Goal: Information Seeking & Learning: Learn about a topic

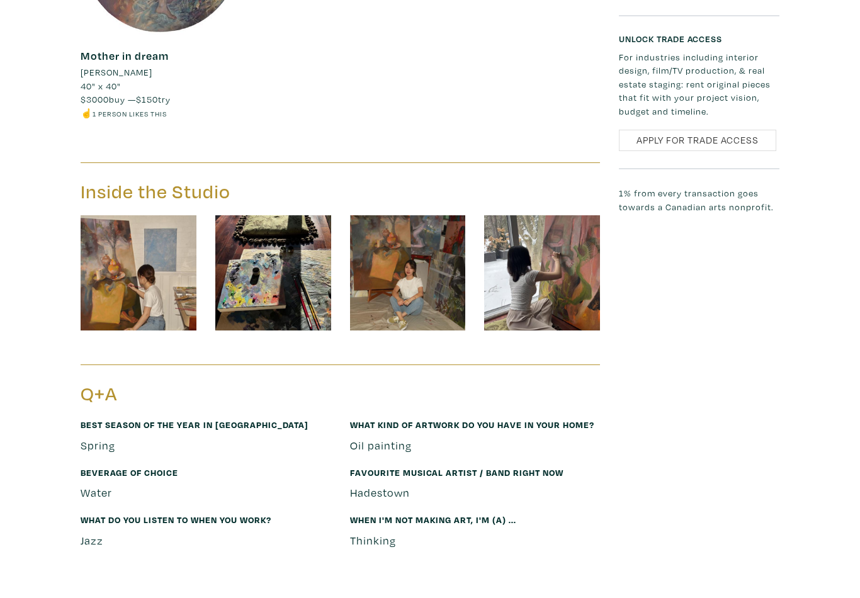
scroll to position [1348, 0]
click at [152, 262] on img at bounding box center [139, 273] width 116 height 116
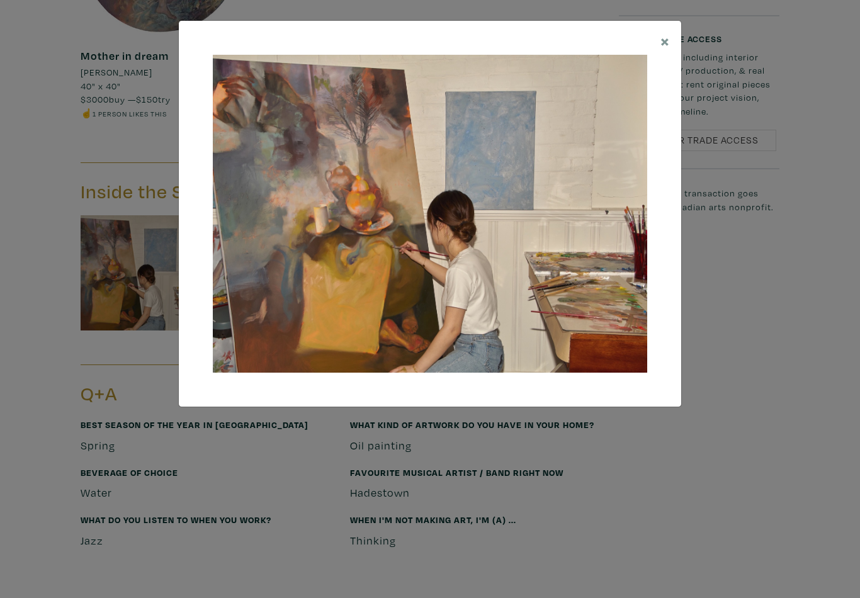
click at [667, 39] on span "×" at bounding box center [664, 41] width 9 height 22
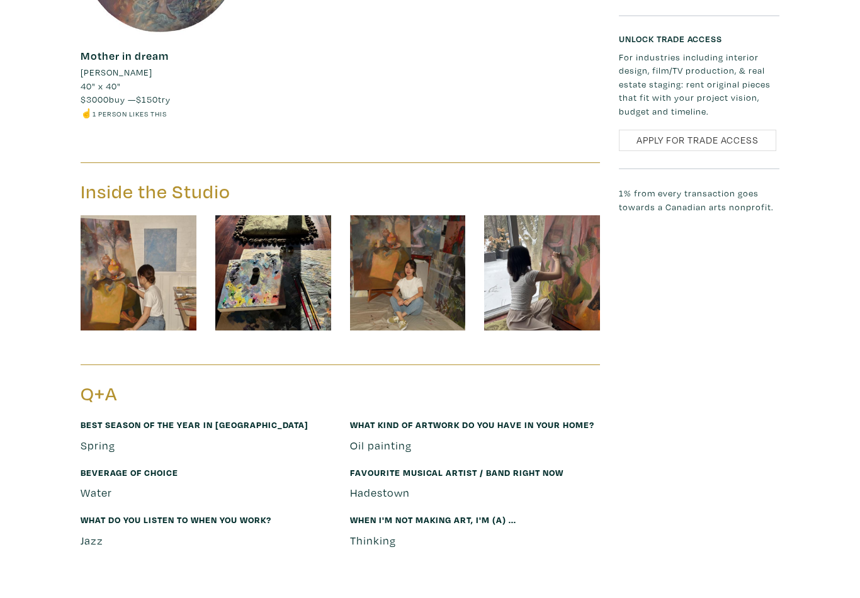
click at [305, 235] on img at bounding box center [273, 273] width 116 height 116
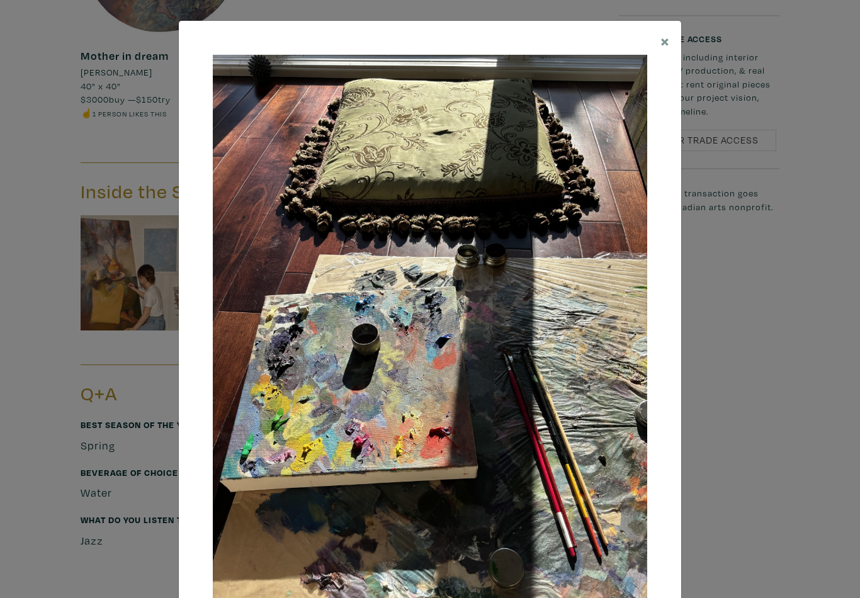
click at [663, 42] on span "×" at bounding box center [664, 41] width 9 height 22
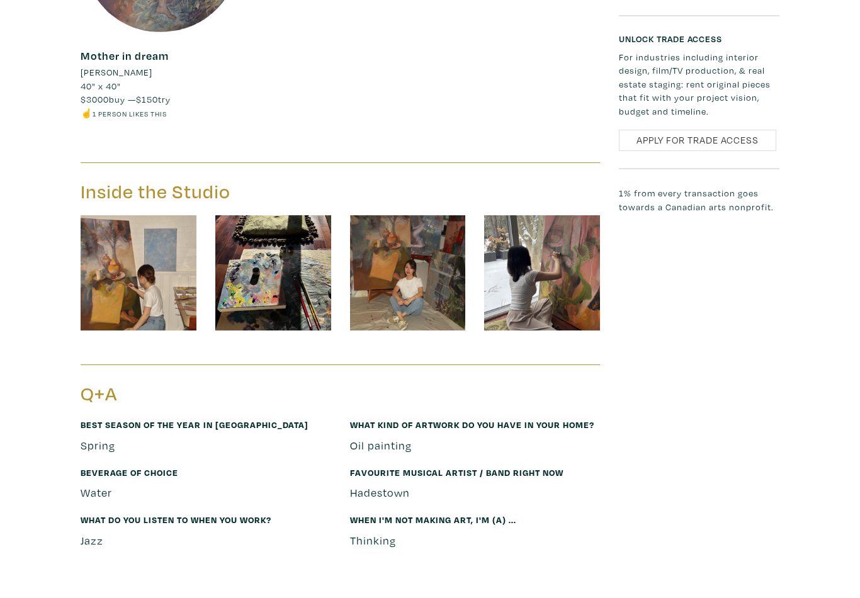
click at [430, 255] on img at bounding box center [408, 273] width 116 height 116
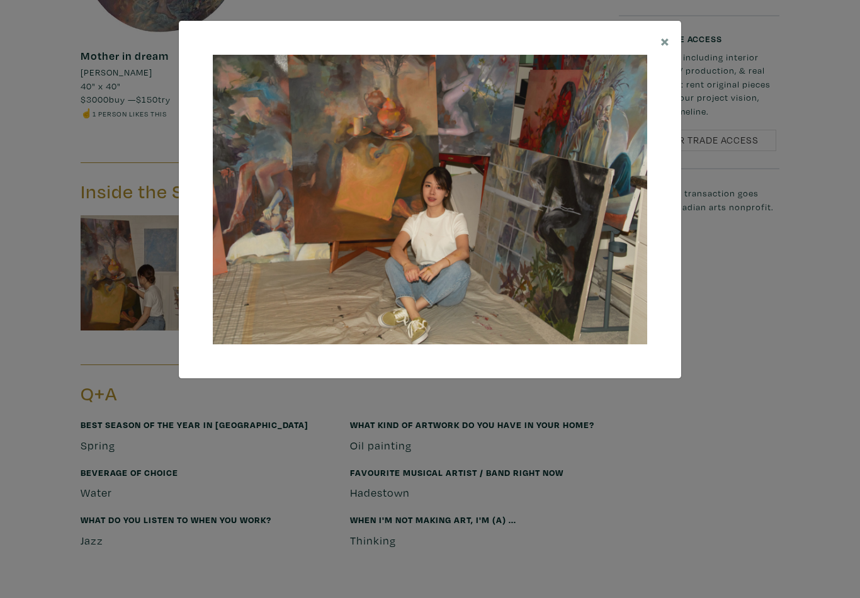
click at [663, 38] on span "×" at bounding box center [664, 41] width 9 height 22
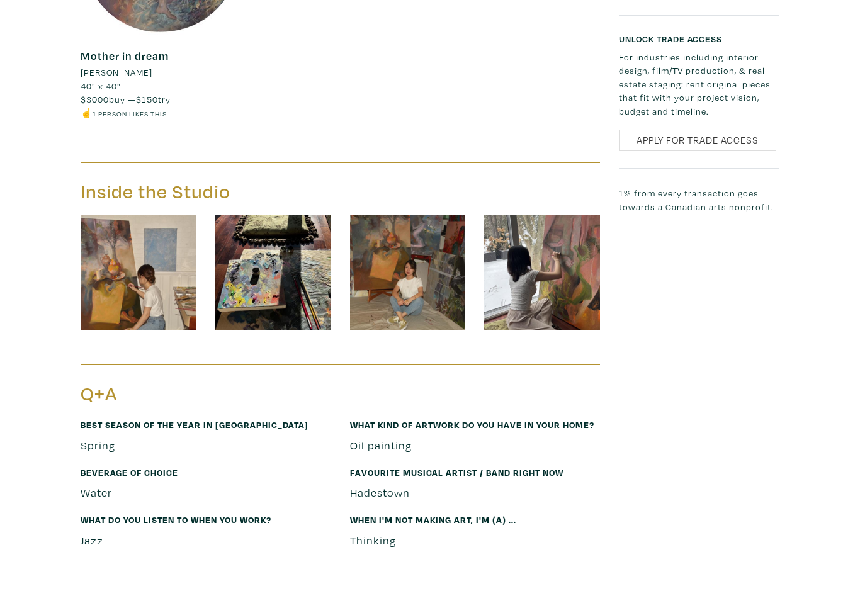
click at [583, 235] on img at bounding box center [542, 273] width 116 height 116
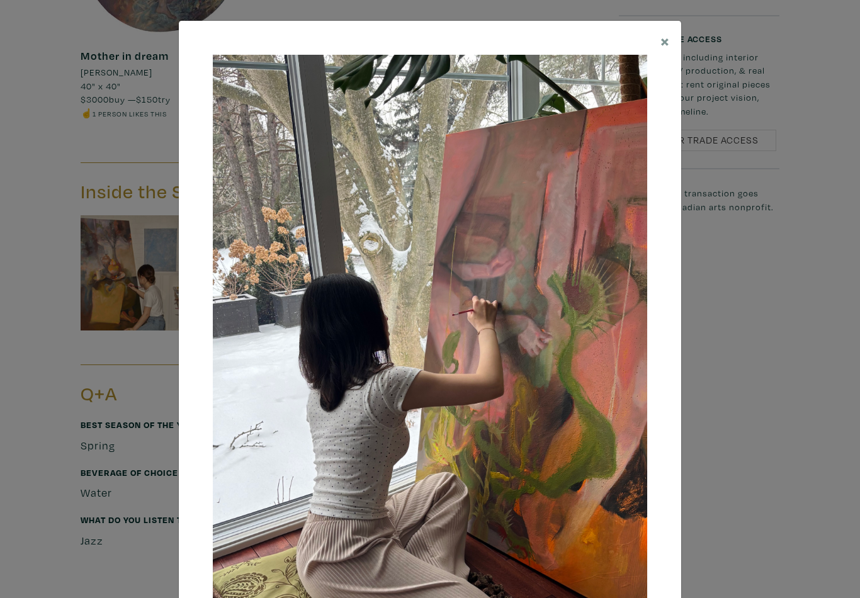
click at [669, 55] on button "×" at bounding box center [665, 41] width 32 height 40
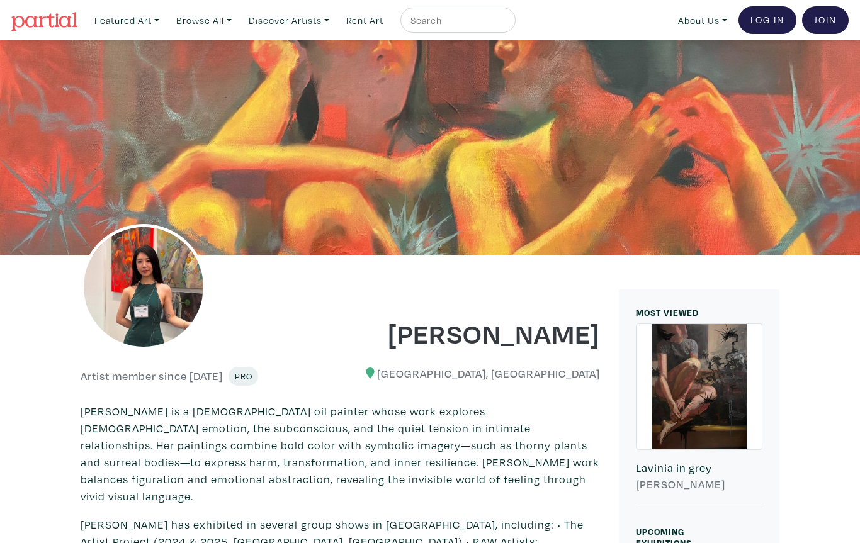
click at [165, 21] on link "Discover Artists" at bounding box center [127, 21] width 76 height 26
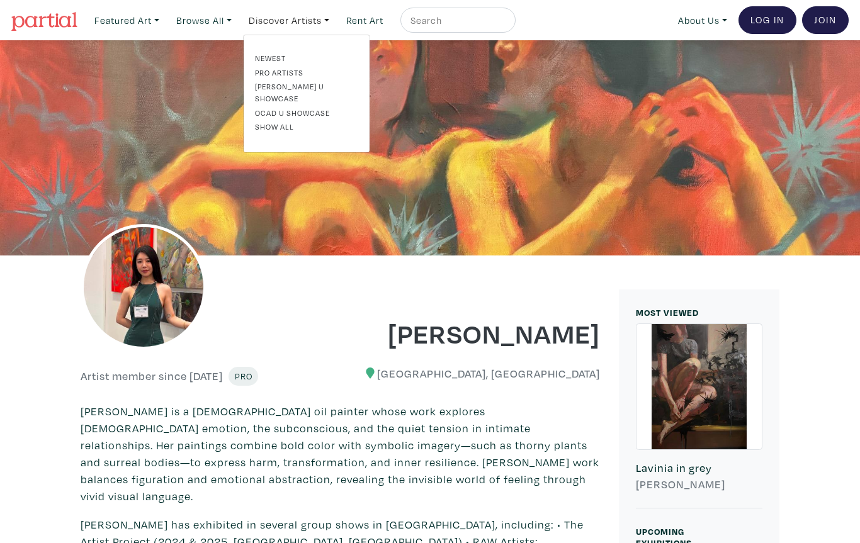
click at [290, 59] on link "Newest" at bounding box center [306, 57] width 103 height 11
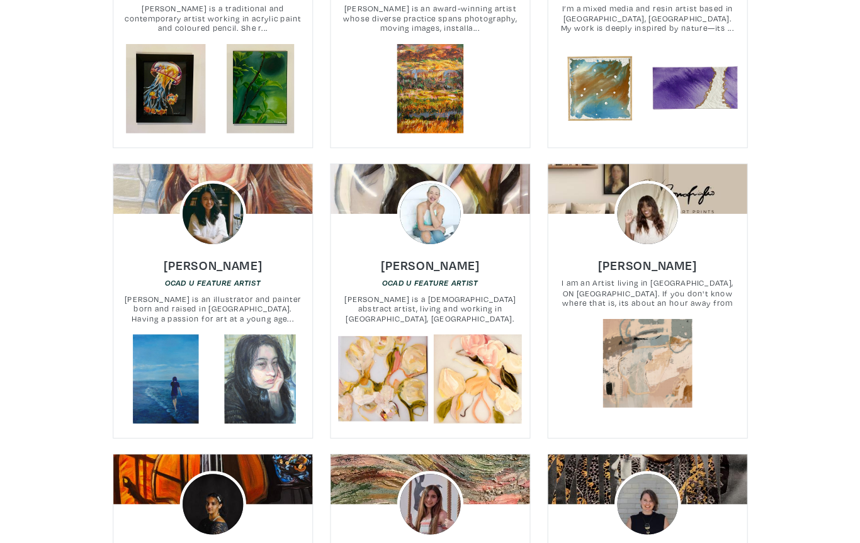
scroll to position [2039, 0]
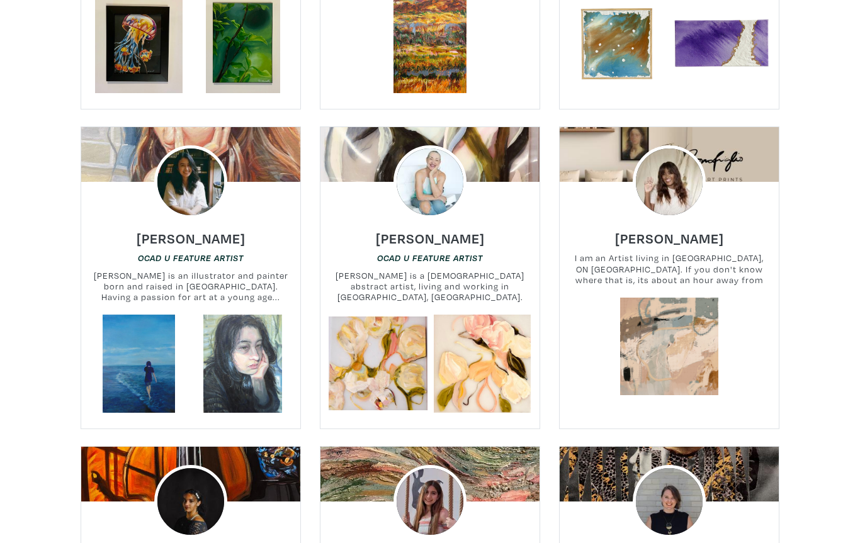
click at [419, 358] on link at bounding box center [378, 364] width 99 height 99
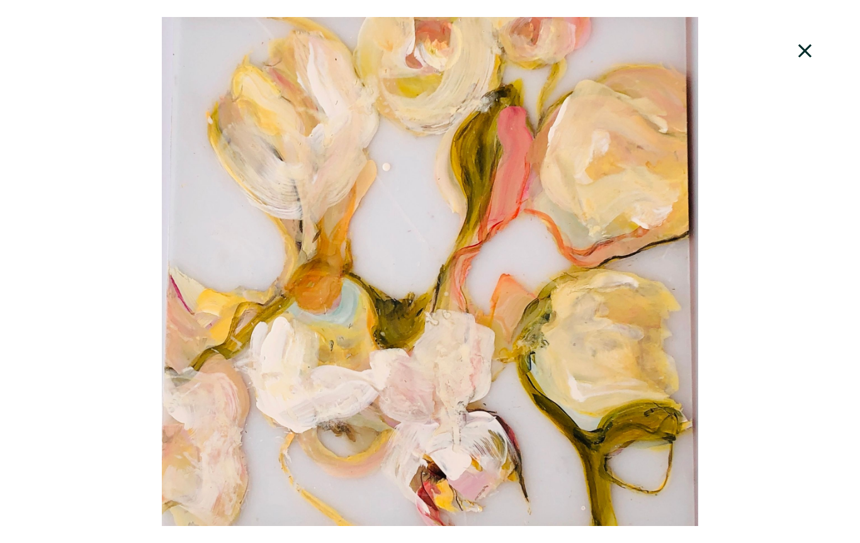
click at [805, 57] on icon at bounding box center [805, 51] width 43 height 34
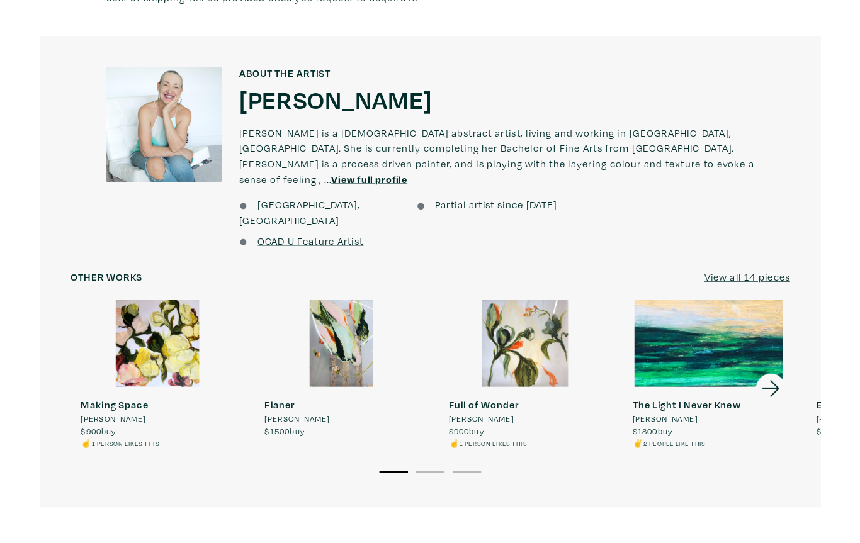
scroll to position [888, 0]
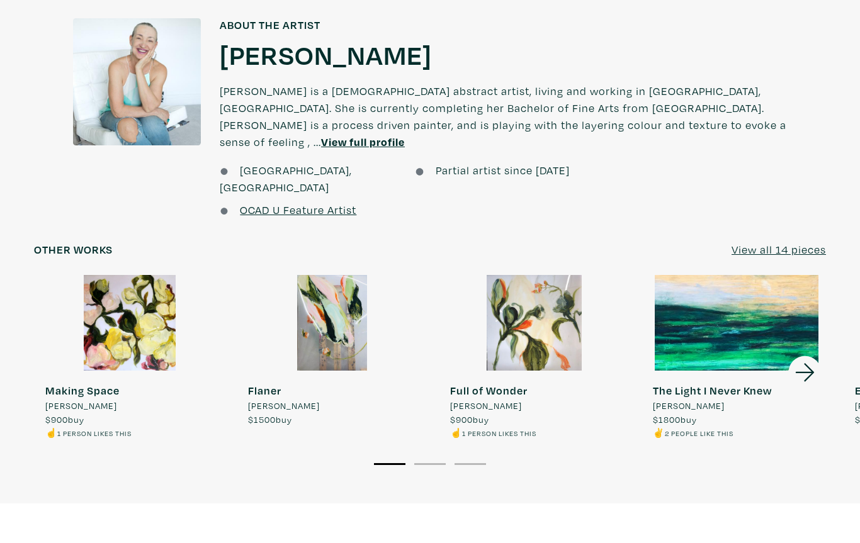
click at [803, 356] on icon at bounding box center [805, 373] width 43 height 34
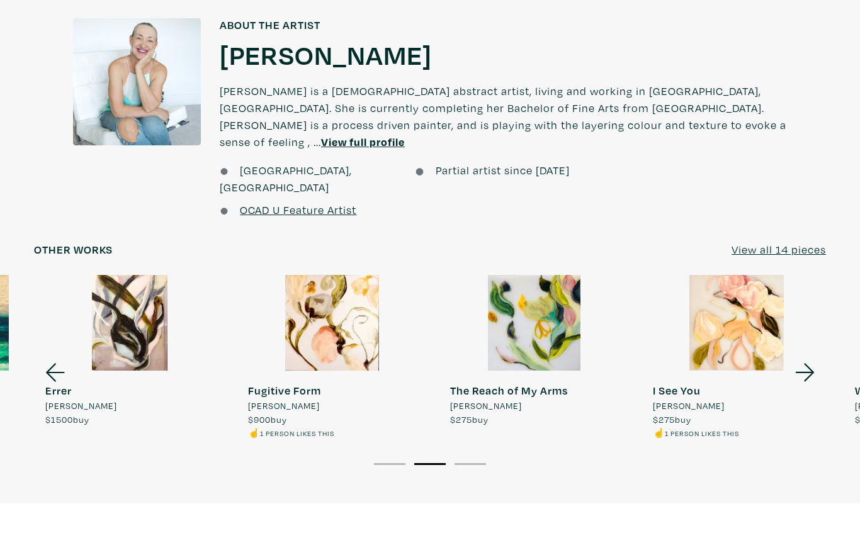
click at [364, 281] on div at bounding box center [332, 323] width 191 height 96
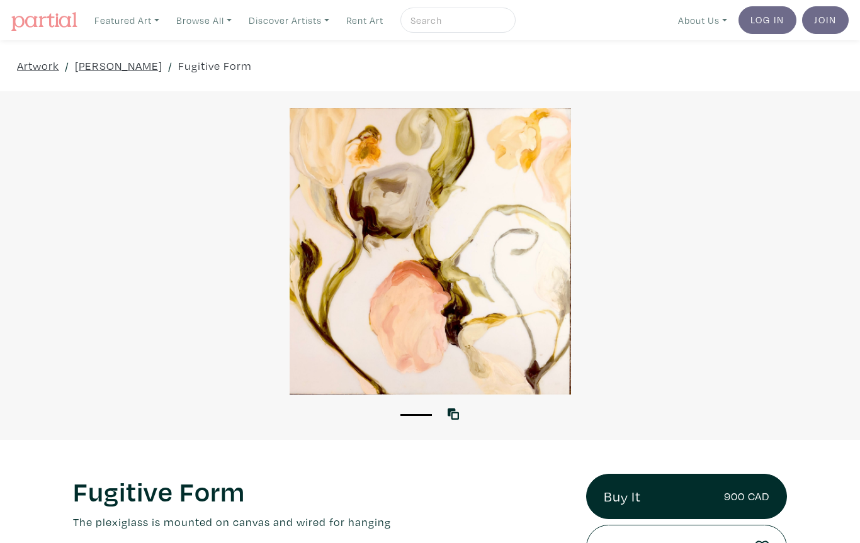
click at [346, 279] on div at bounding box center [430, 251] width 860 height 286
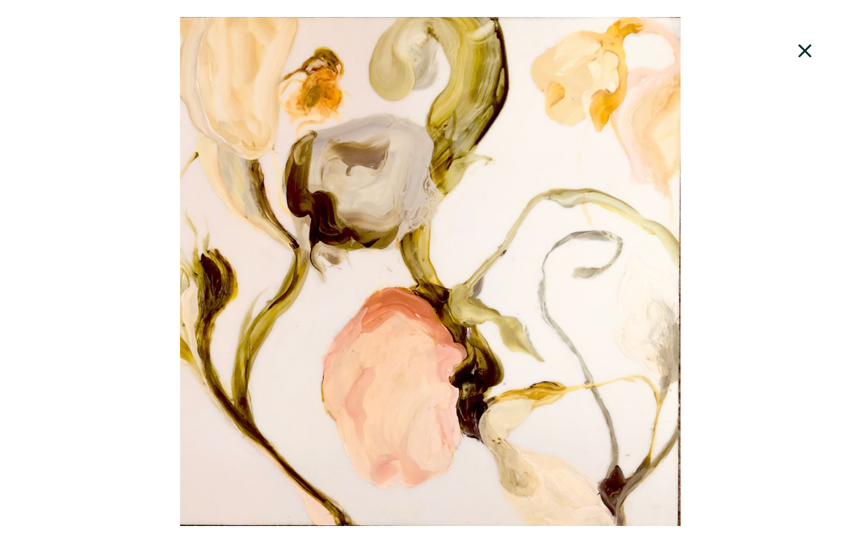
click at [804, 53] on icon at bounding box center [804, 50] width 13 height 13
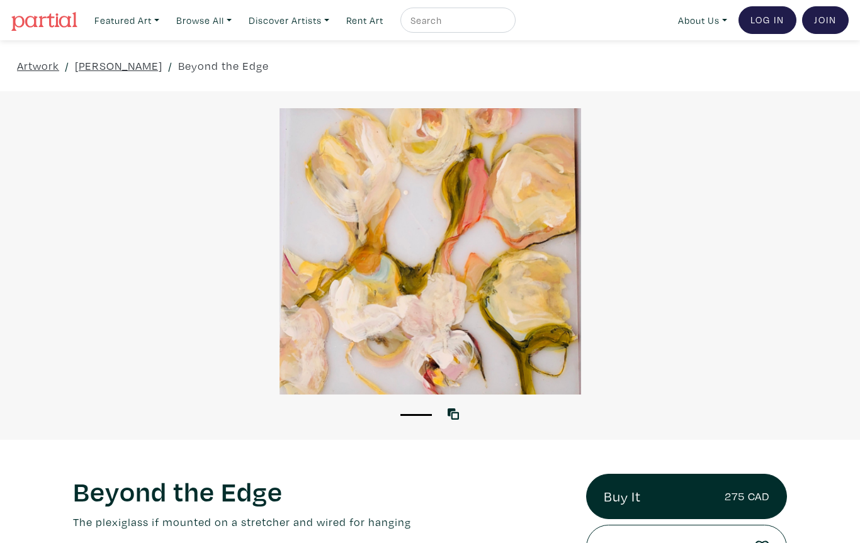
click at [723, 16] on link "About Us" at bounding box center [702, 21] width 60 height 26
click at [728, 100] on link "Latest News" at bounding box center [735, 100] width 103 height 11
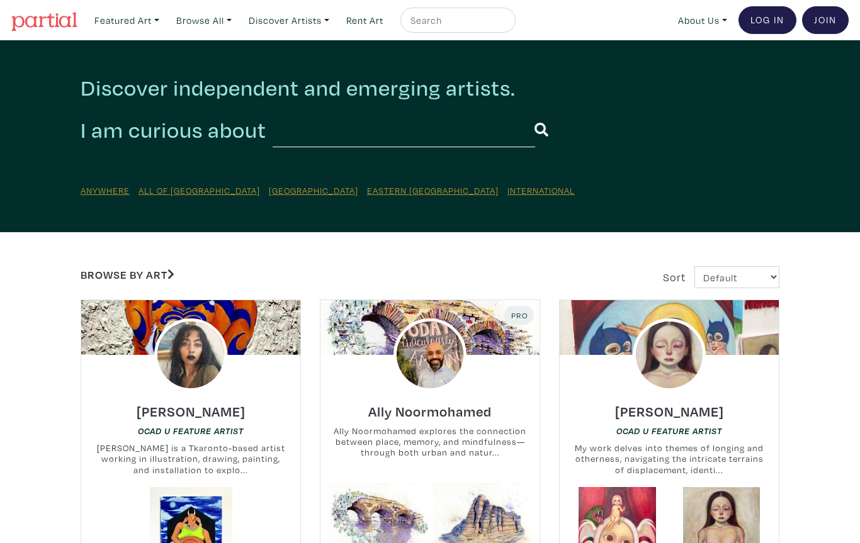
click at [367, 194] on u "Eastern [GEOGRAPHIC_DATA]" at bounding box center [433, 190] width 132 height 12
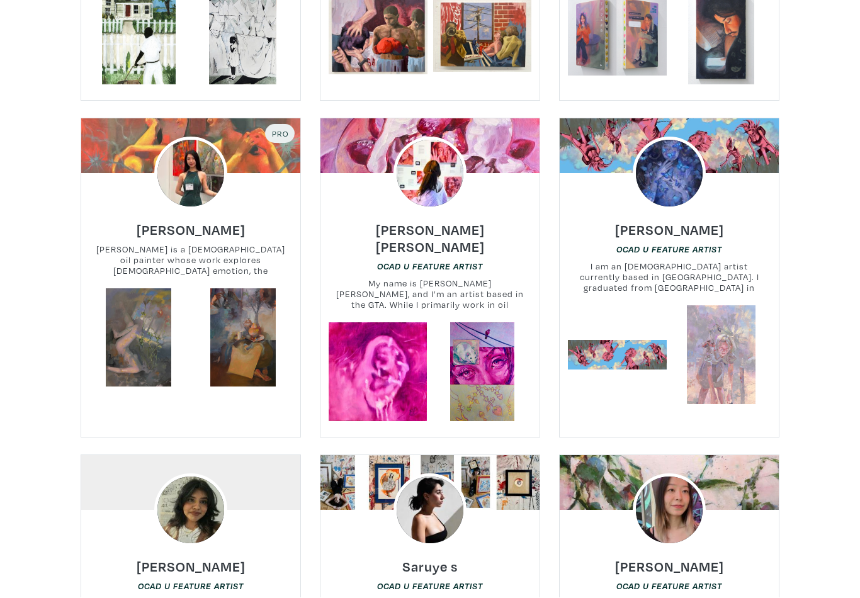
scroll to position [821, 0]
click at [728, 145] on div at bounding box center [669, 173] width 219 height 73
click at [673, 181] on img at bounding box center [669, 173] width 73 height 73
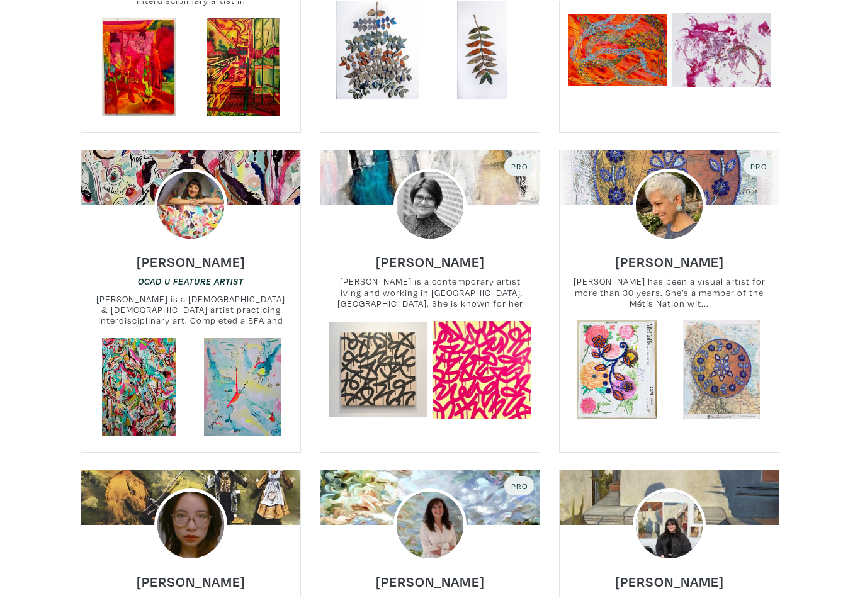
scroll to position [5939, 0]
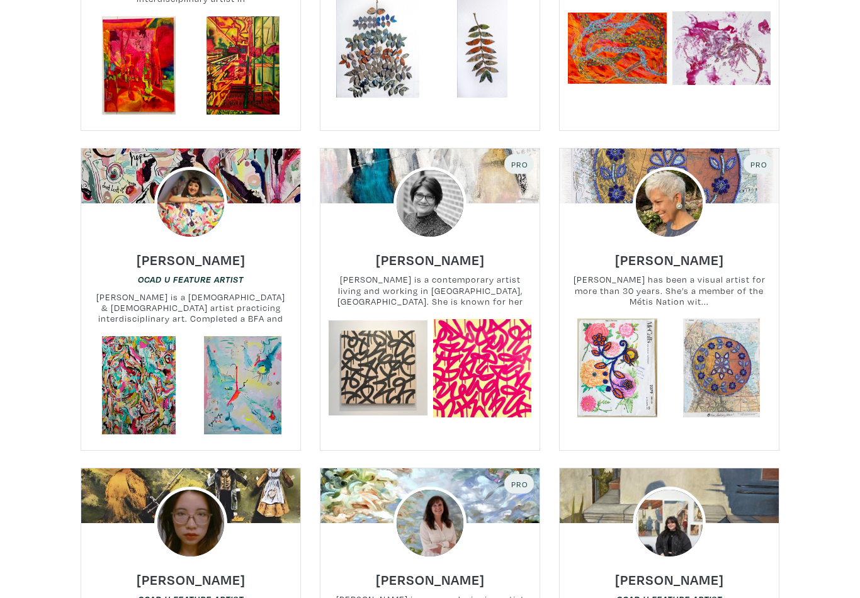
click at [701, 167] on div at bounding box center [669, 203] width 219 height 73
click at [714, 167] on div at bounding box center [669, 203] width 219 height 73
click at [672, 167] on img at bounding box center [669, 203] width 73 height 73
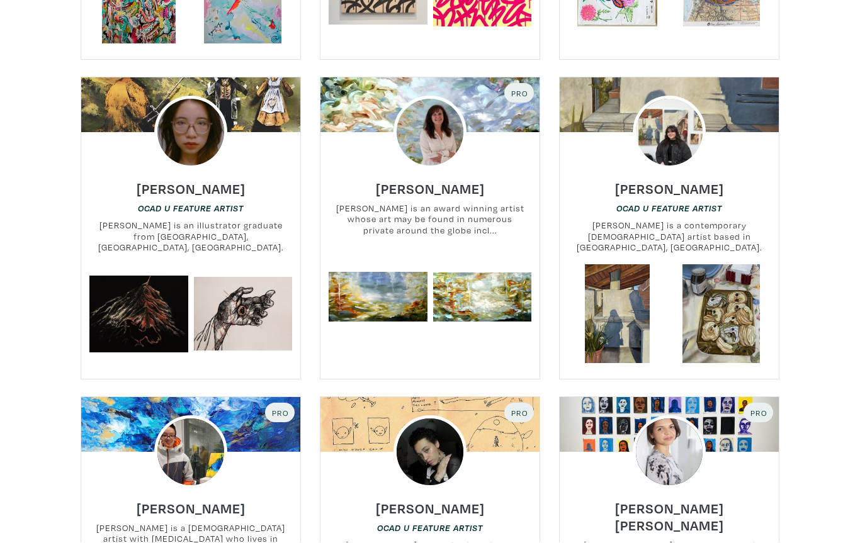
click at [442, 96] on img at bounding box center [429, 132] width 73 height 73
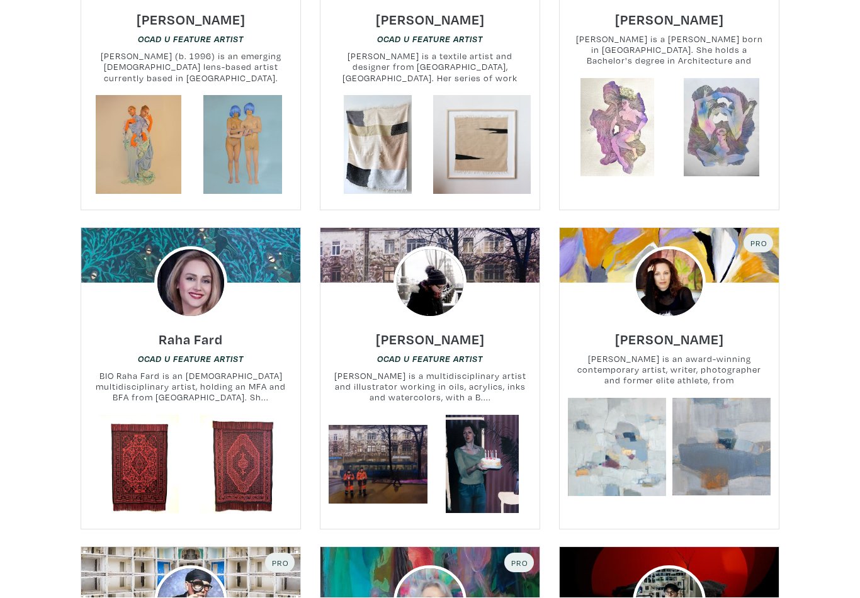
scroll to position [9343, 0]
click at [670, 246] on img at bounding box center [669, 282] width 73 height 73
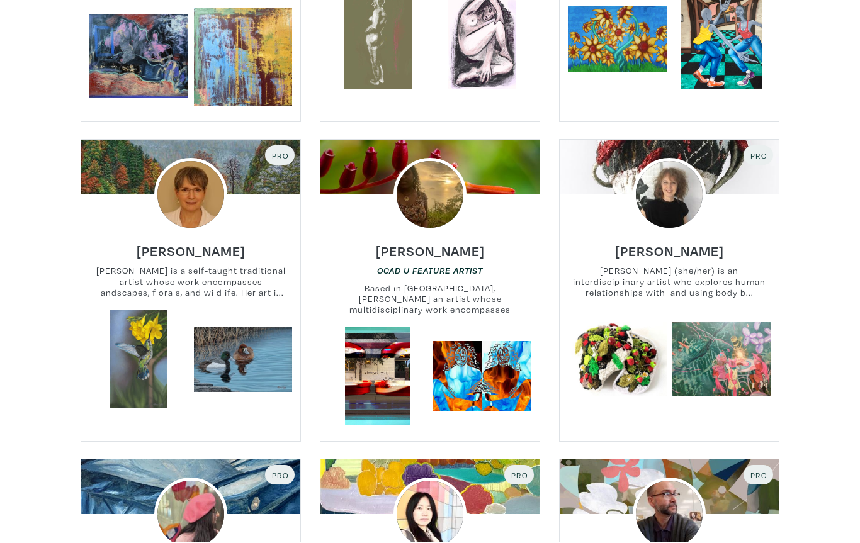
scroll to position [10390, 0]
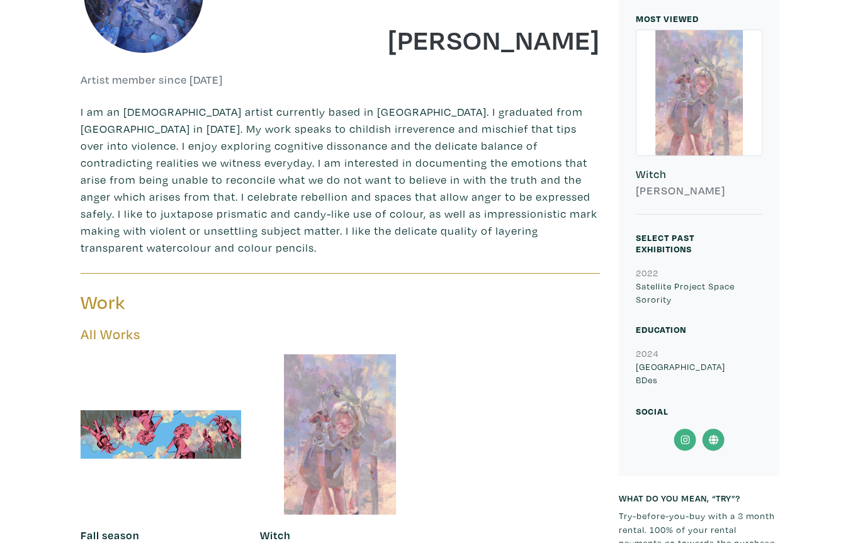
scroll to position [294, 0]
click at [203, 426] on div at bounding box center [161, 434] width 161 height 161
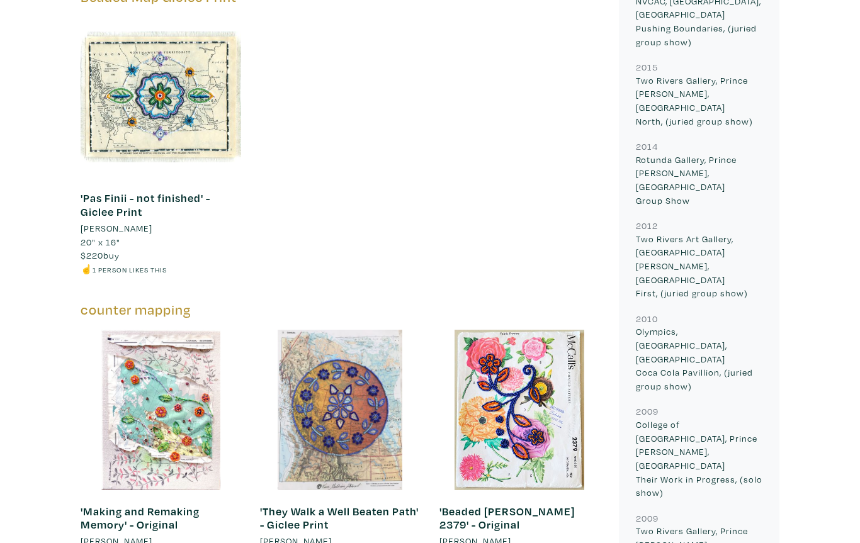
scroll to position [845, 0]
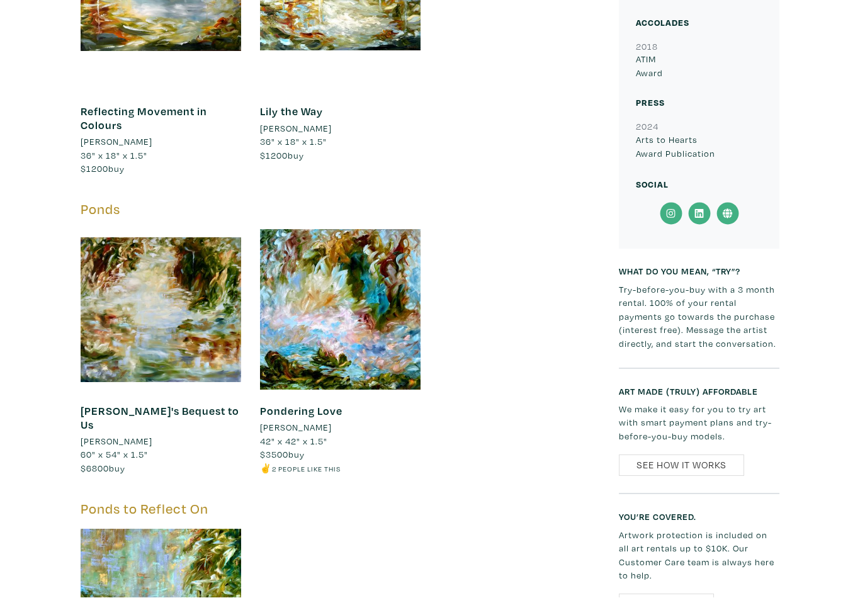
scroll to position [1047, 0]
click at [374, 271] on div at bounding box center [340, 309] width 161 height 161
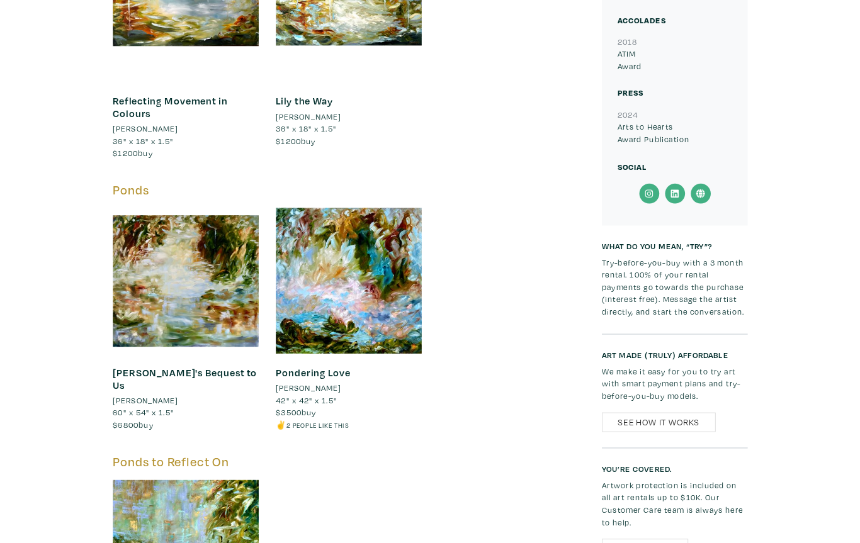
scroll to position [1102, 0]
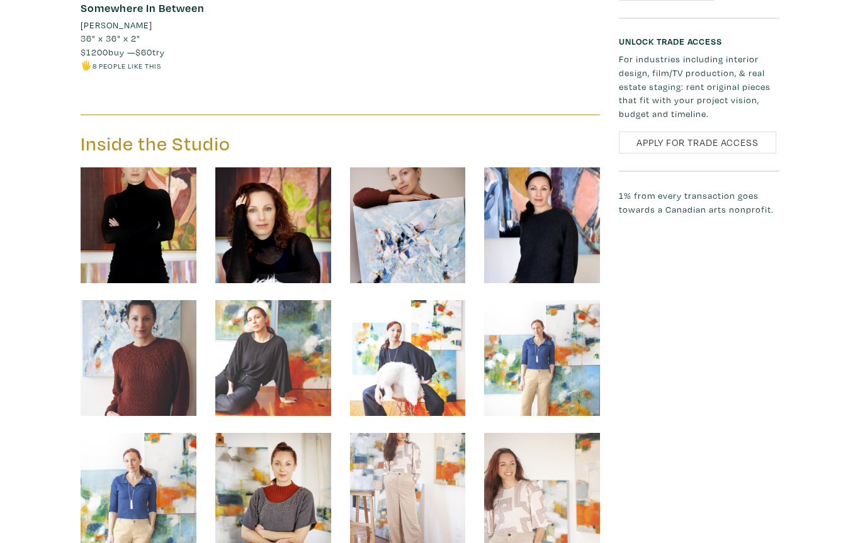
scroll to position [2603, 0]
